Goal: Task Accomplishment & Management: Manage account settings

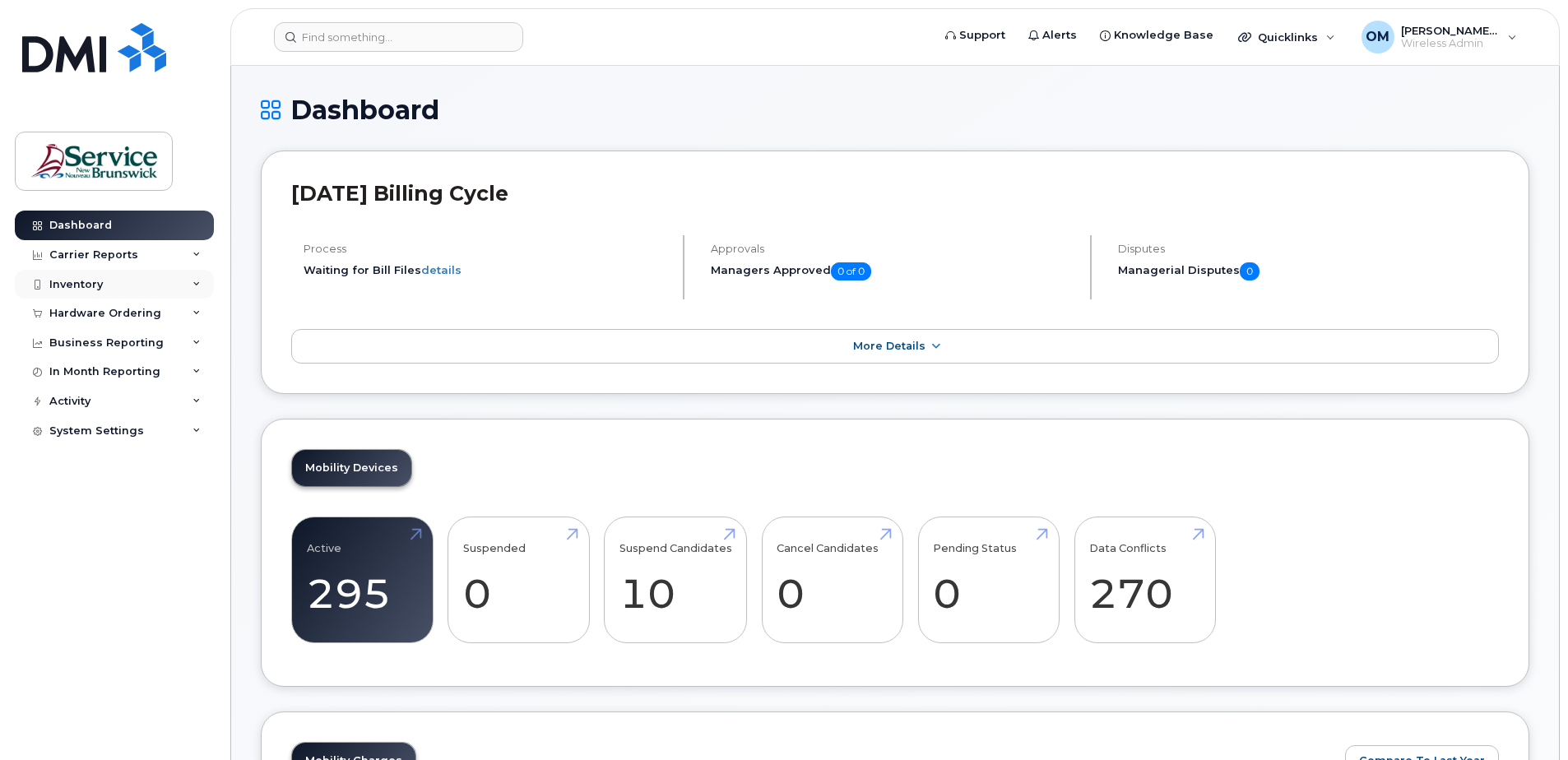
click at [91, 291] on div "Inventory" at bounding box center [114, 284] width 199 height 30
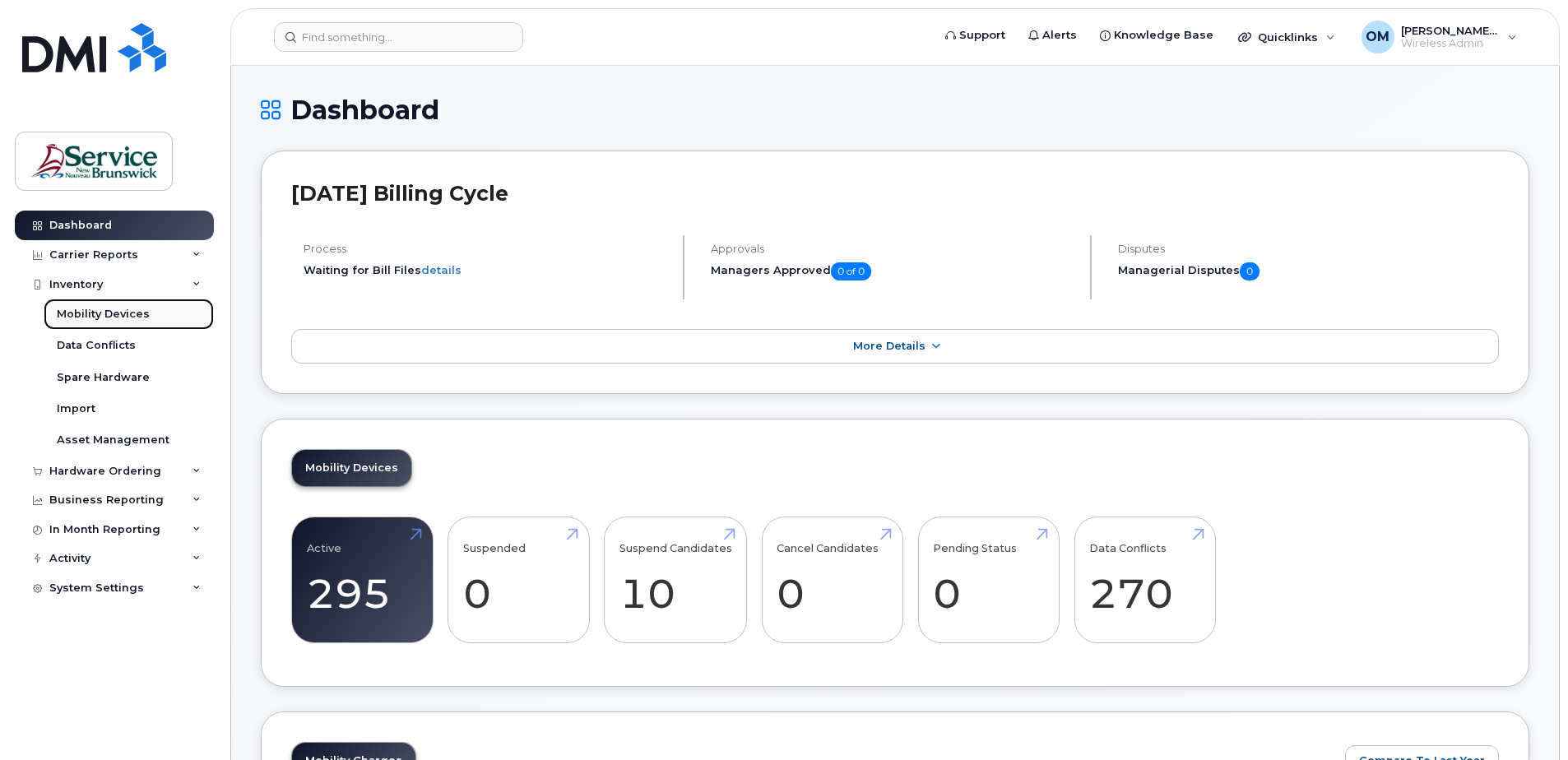
click at [99, 310] on div "Mobility Devices" at bounding box center [103, 314] width 93 height 15
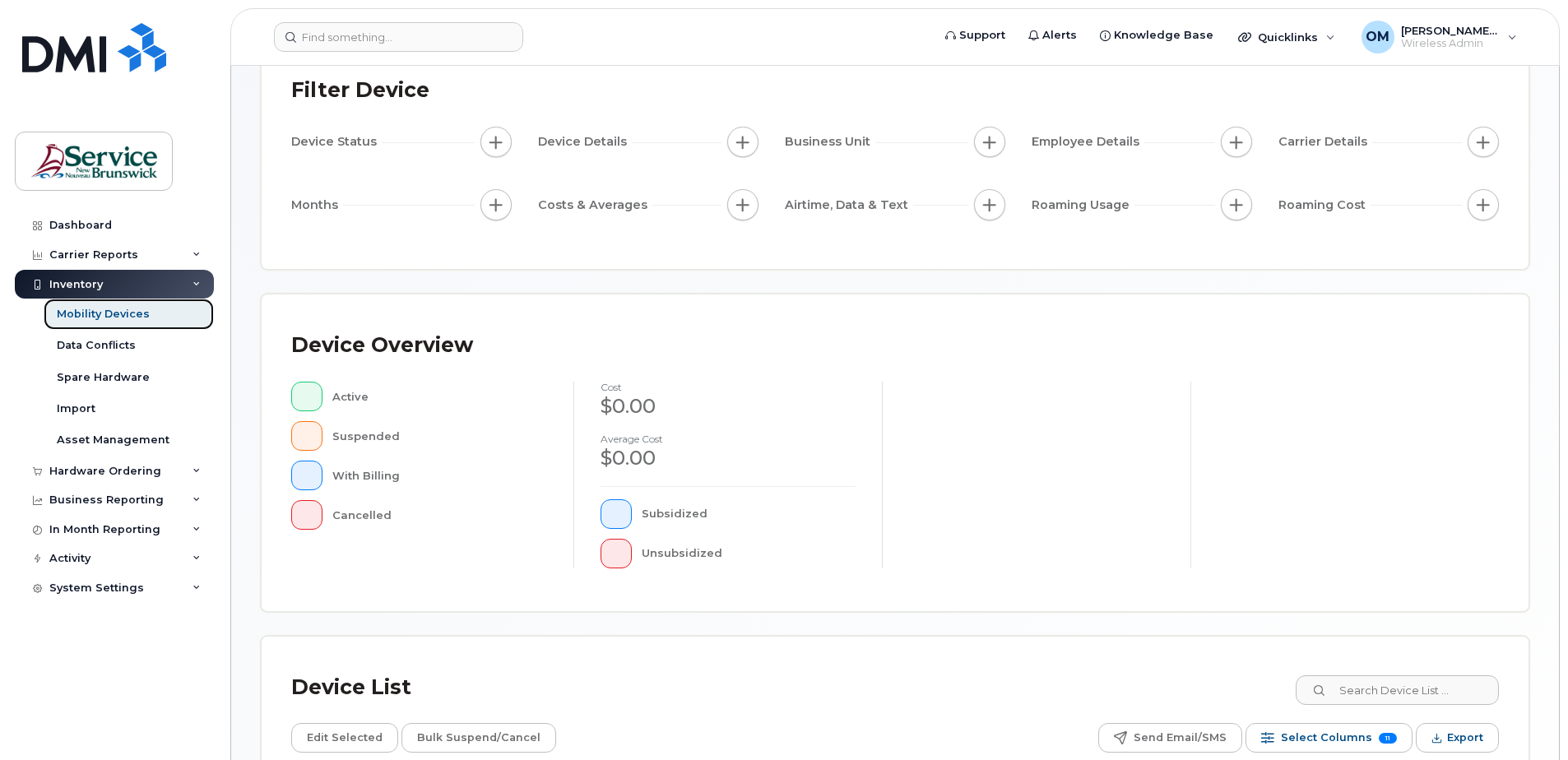
scroll to position [371, 0]
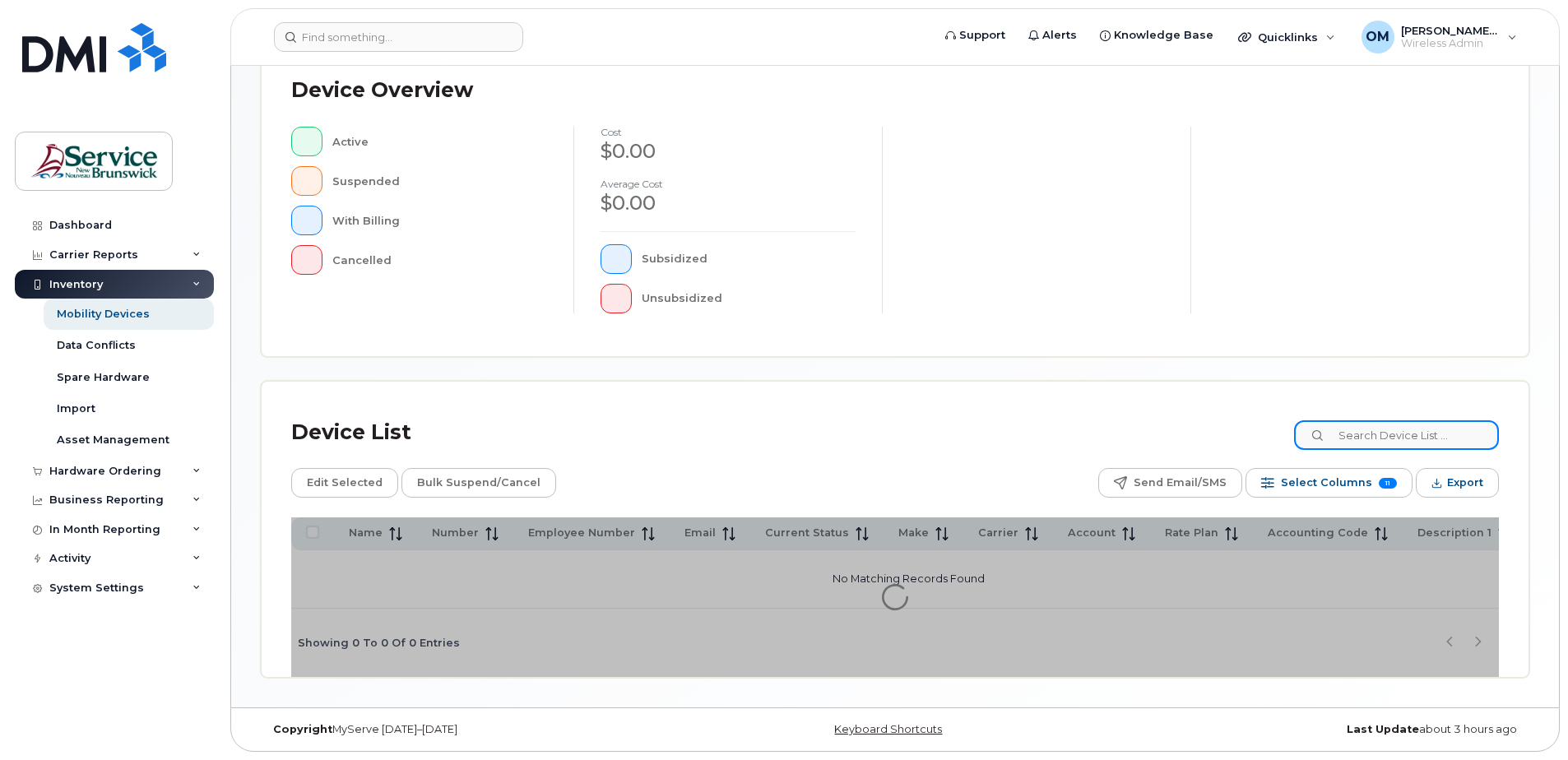
click at [1387, 441] on input at bounding box center [1396, 435] width 205 height 30
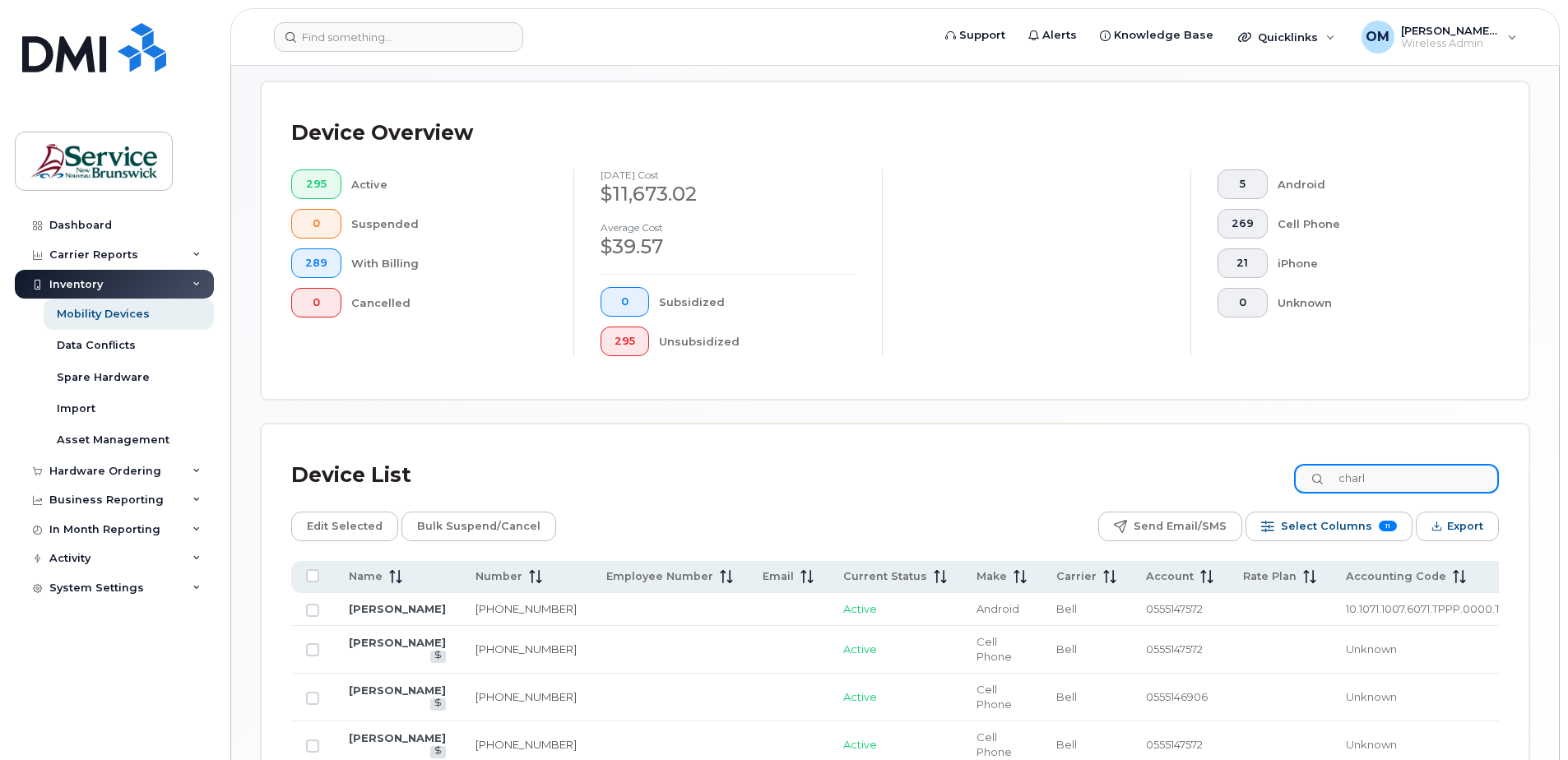
type input "charl"
click at [316, 617] on input "Row Unselected" at bounding box center [312, 610] width 13 height 13
checkbox input "true"
click at [383, 615] on link "[PERSON_NAME]" at bounding box center [397, 608] width 97 height 13
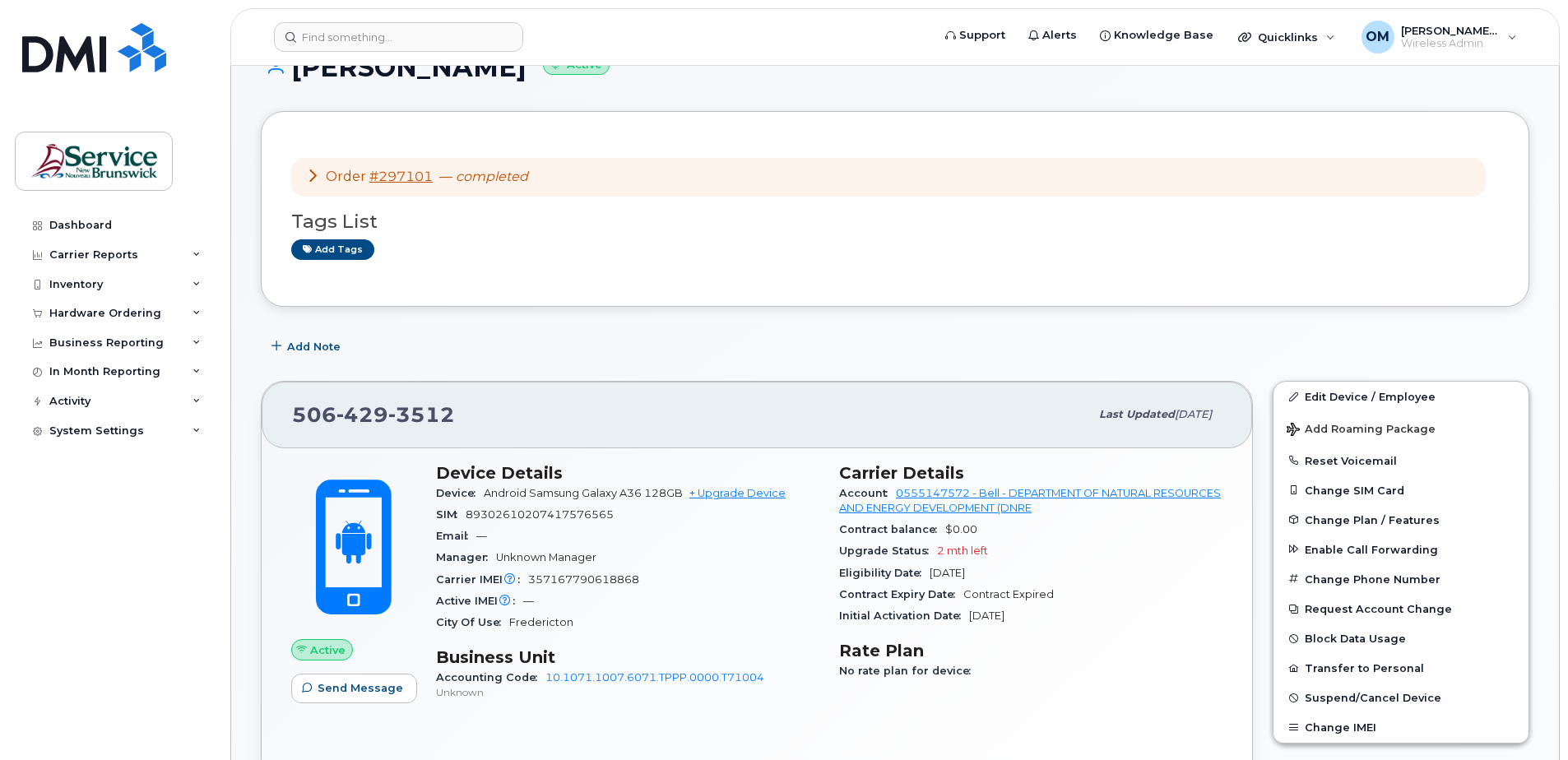
scroll to position [82, 0]
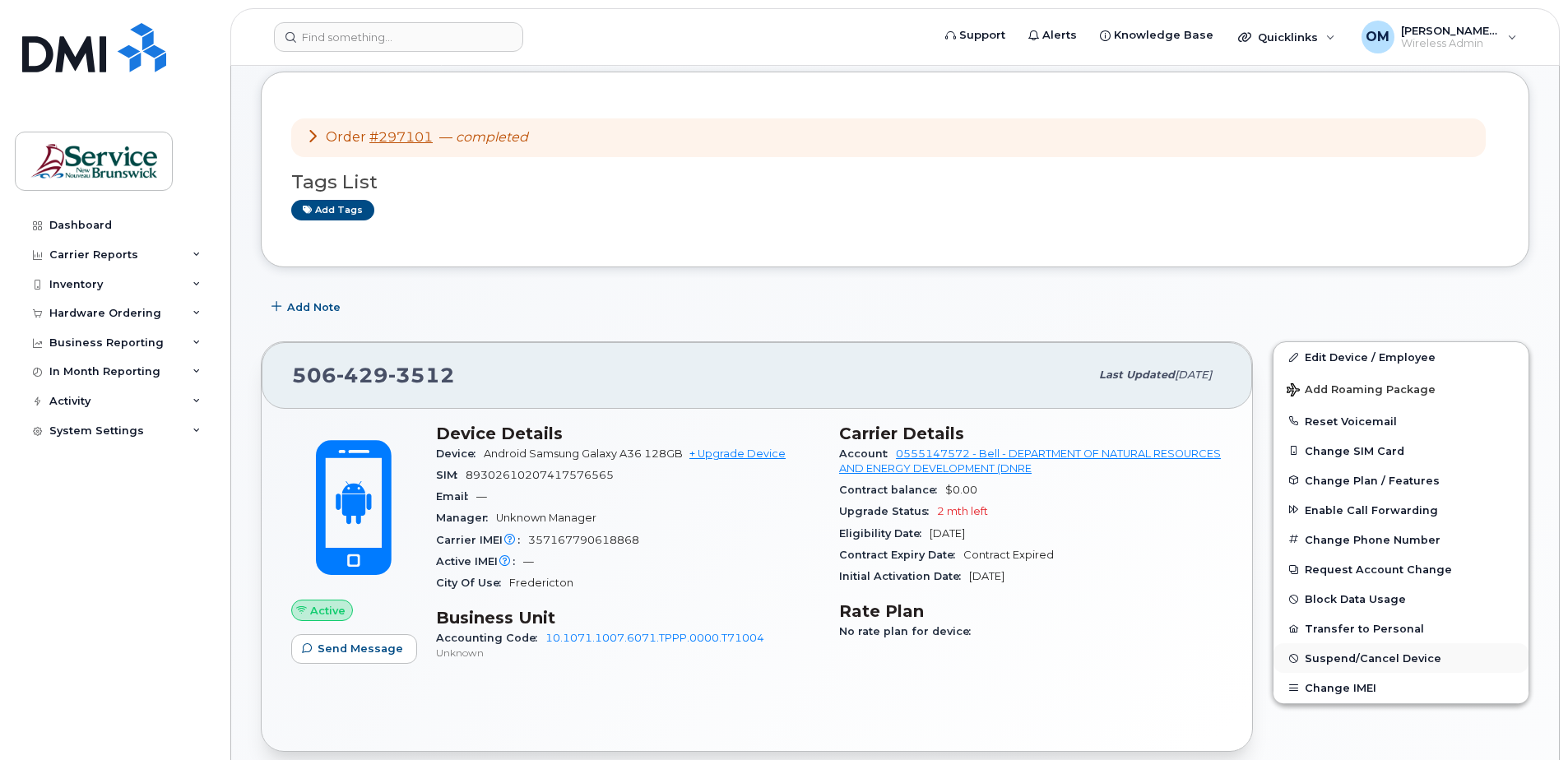
click at [1359, 662] on span "Suspend/Cancel Device" at bounding box center [1373, 659] width 137 height 12
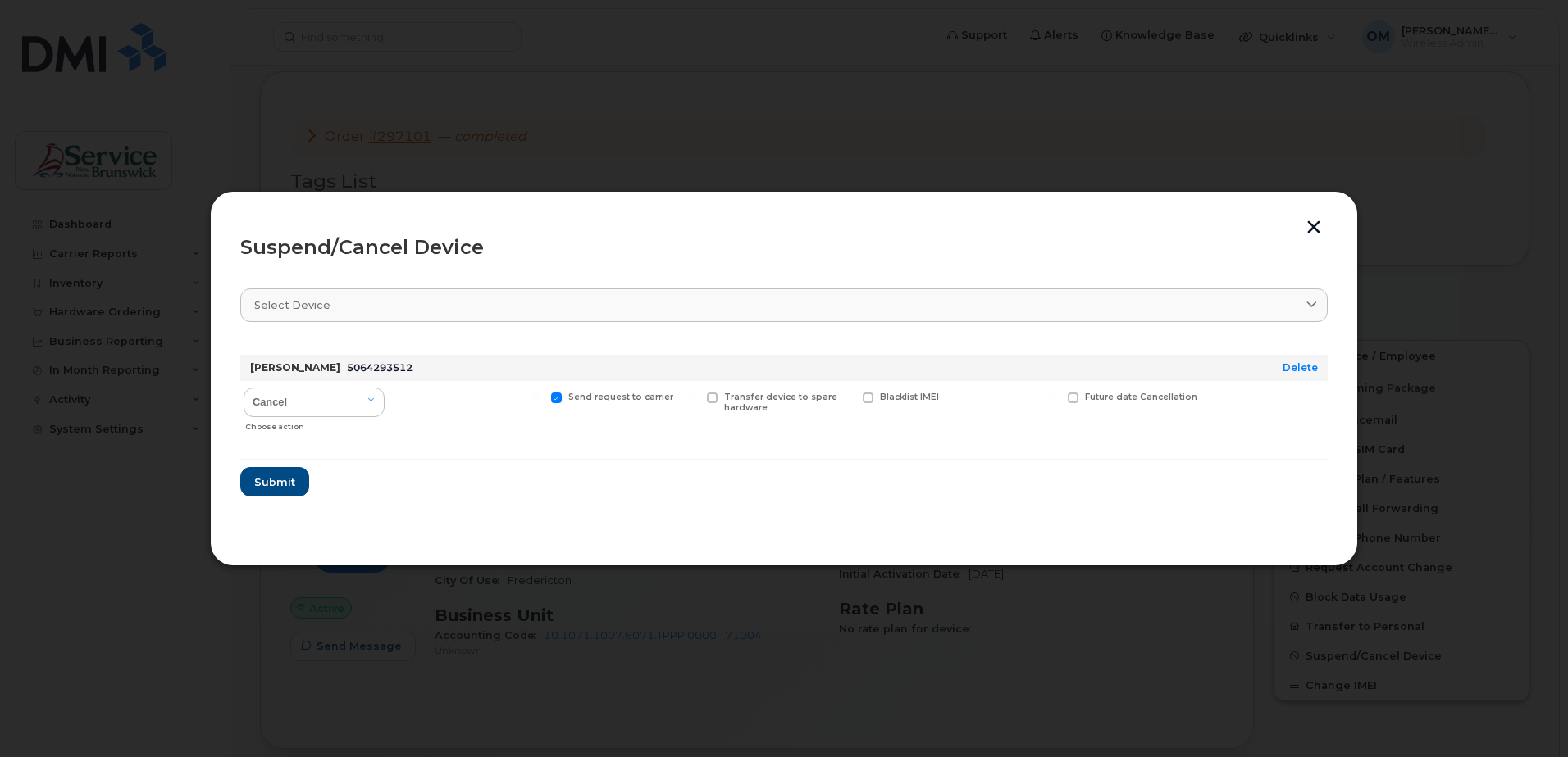
click at [1309, 222] on button "button" at bounding box center [1313, 229] width 24 height 17
